Goal: Task Accomplishment & Management: Manage account settings

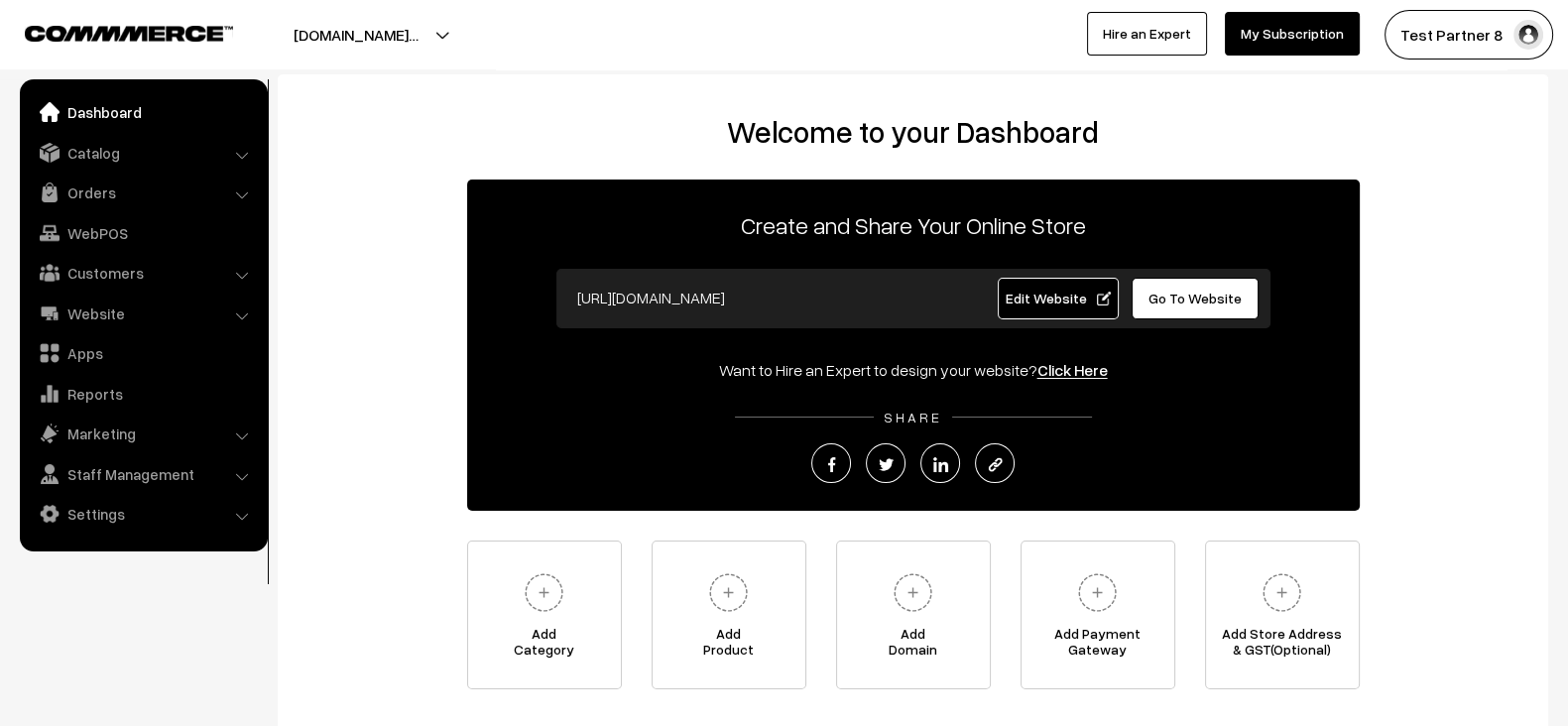
click at [1002, 298] on link "Edit Website" at bounding box center [1058, 299] width 121 height 42
click at [104, 272] on link "Customers" at bounding box center [143, 273] width 236 height 36
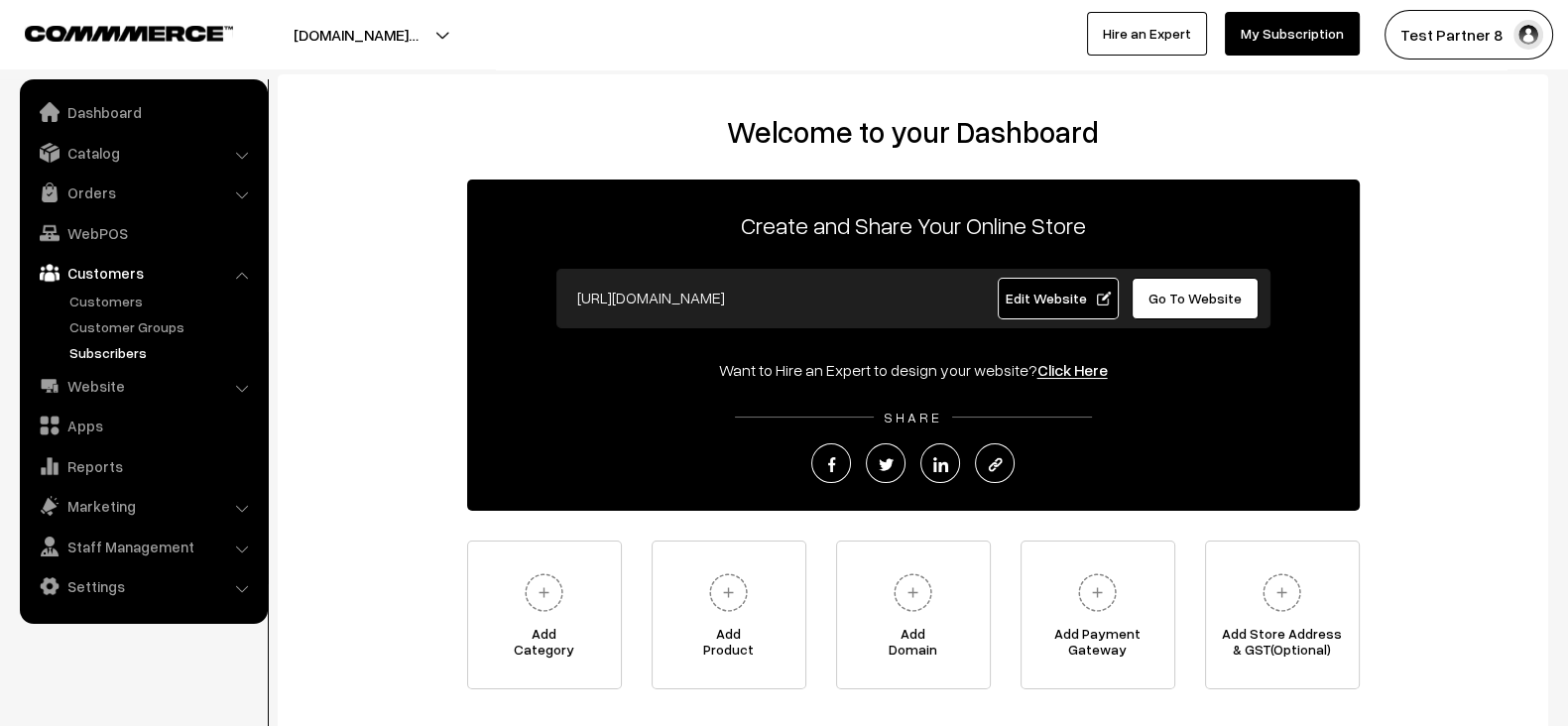
click at [107, 357] on link "Subscribers" at bounding box center [163, 352] width 196 height 21
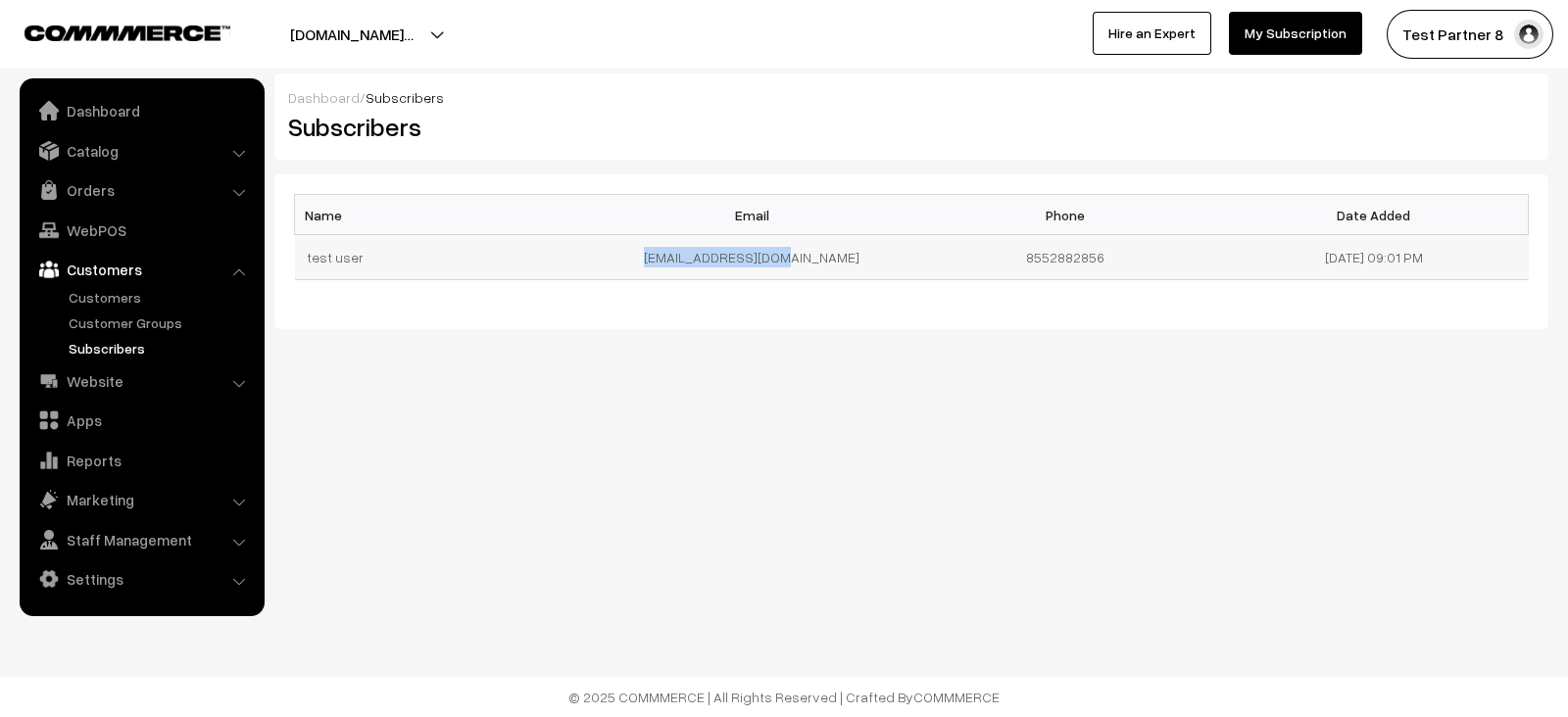
drag, startPoint x: 650, startPoint y: 261, endPoint x: 835, endPoint y: 266, distance: 185.1
click at [835, 266] on td "[EMAIL_ADDRESS][DOMAIN_NAME]" at bounding box center [757, 258] width 309 height 45
copy td "[EMAIL_ADDRESS][DOMAIN_NAME]"
click at [1088, 245] on td "8552882856" at bounding box center [1065, 258] width 309 height 45
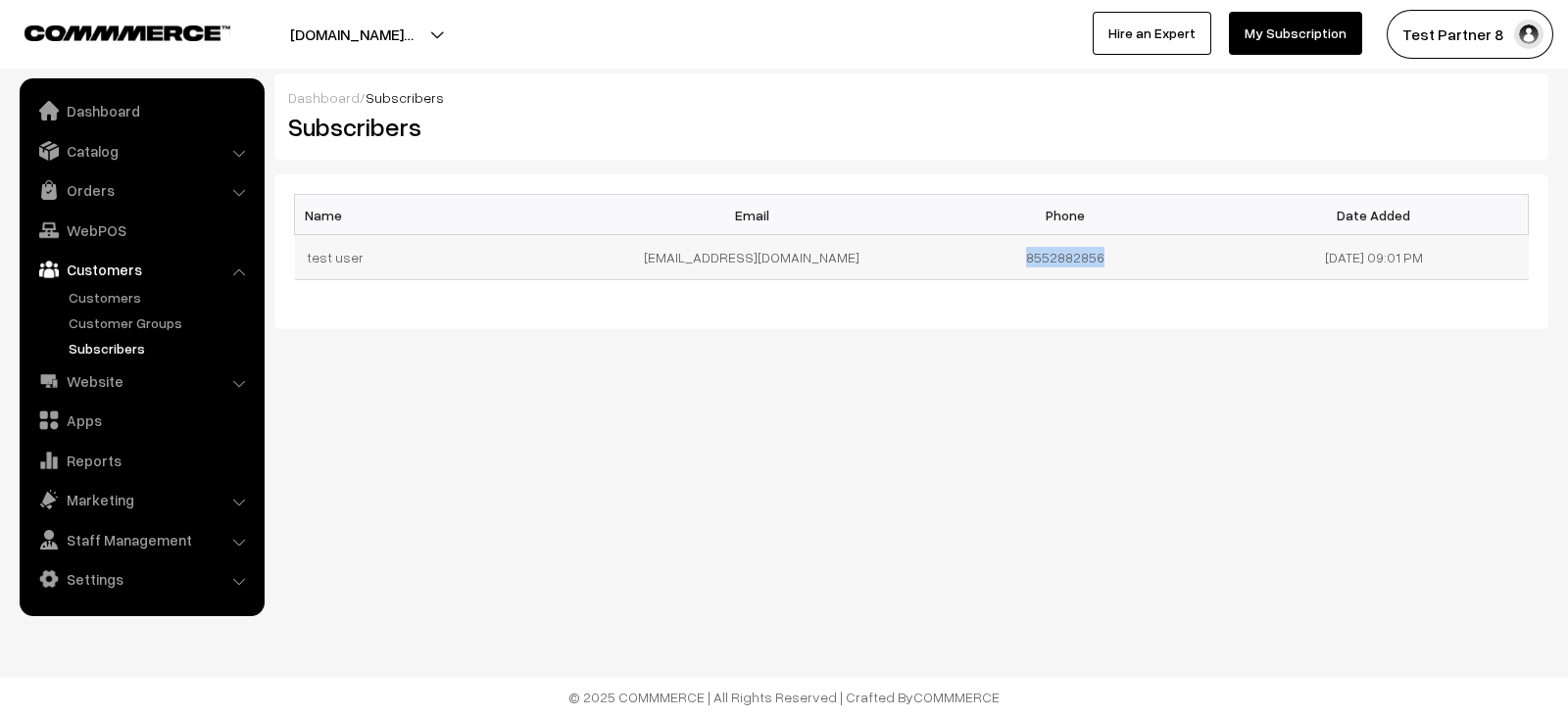
copy td "8552882856"
click at [915, 527] on body "Thank you for showing interest. Our team will call you shortly. Close testpartn…" at bounding box center [784, 358] width 1568 height 717
